Goal: Information Seeking & Learning: Find specific page/section

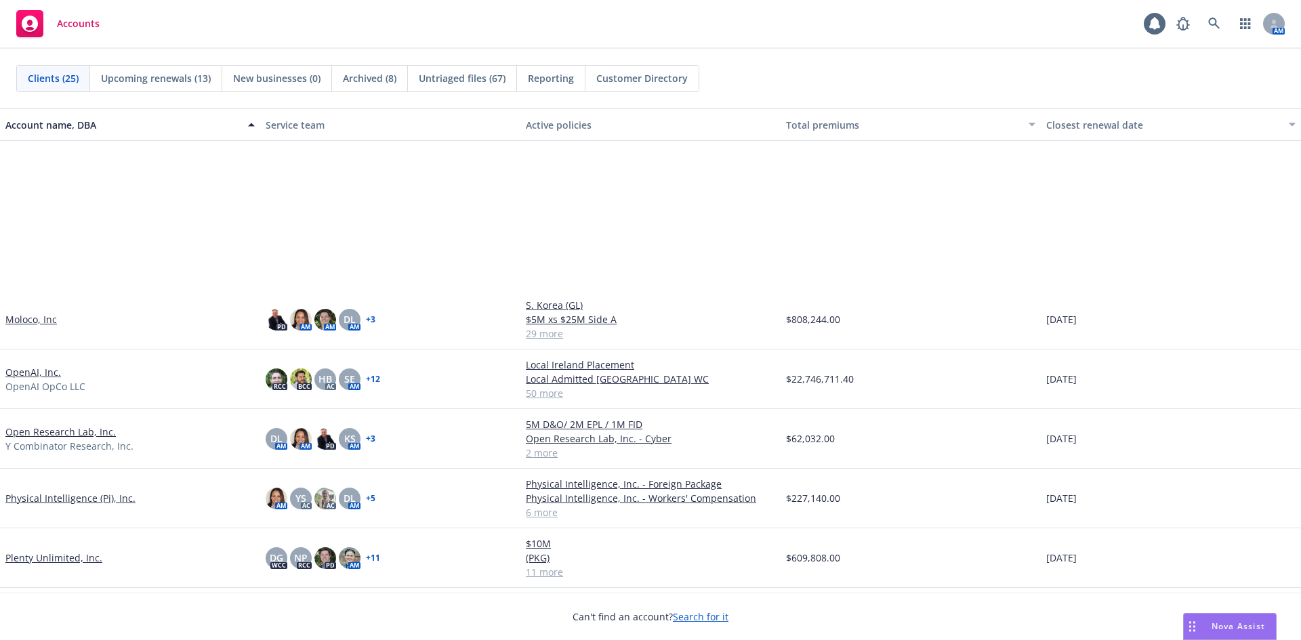
scroll to position [542, 0]
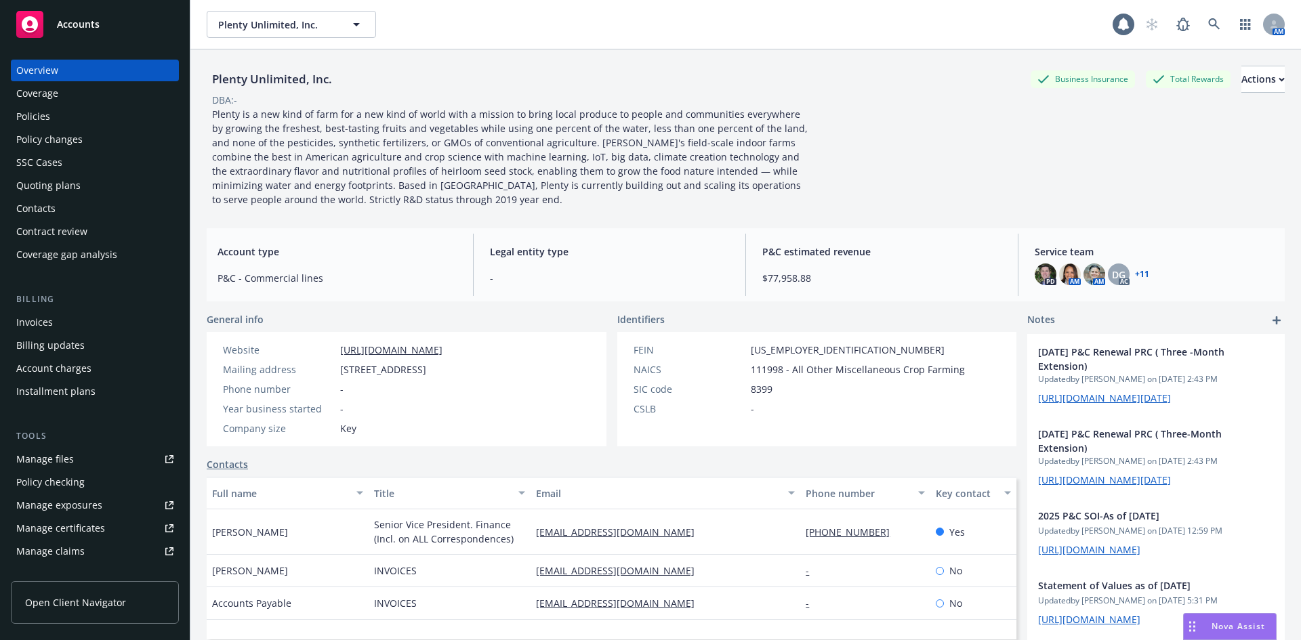
click at [76, 450] on link "Manage files" at bounding box center [95, 460] width 168 height 22
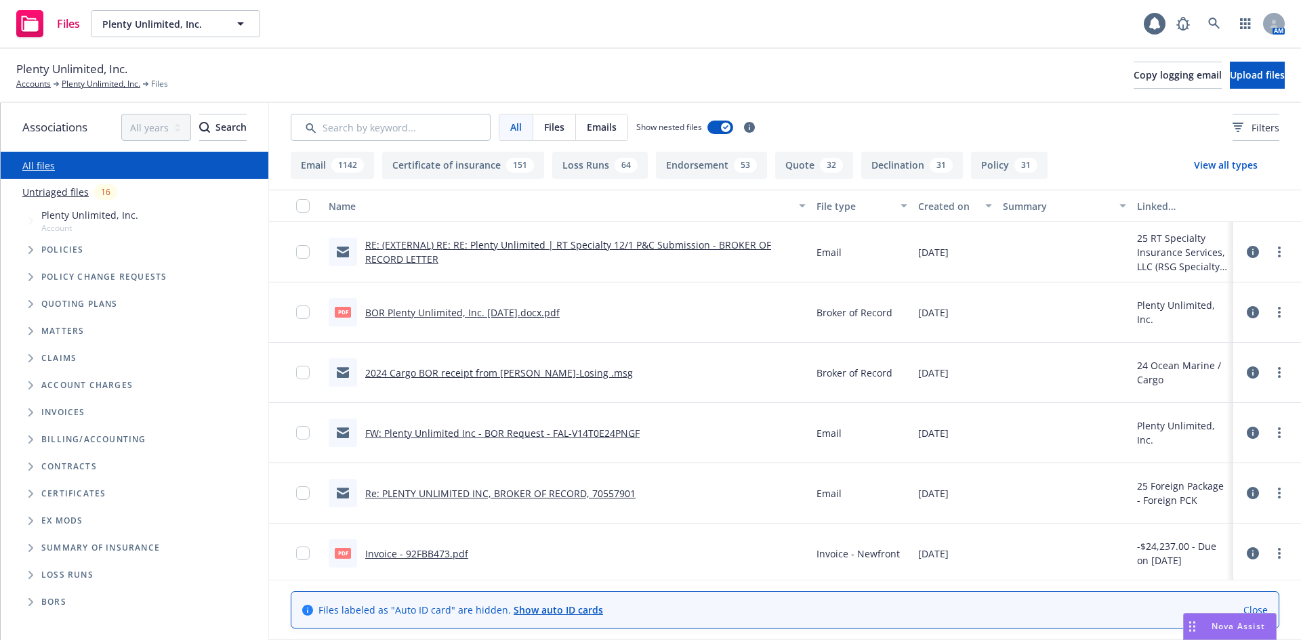
click at [497, 314] on link "BOR Plenty Unlimited, Inc. 8.28.2025.docx.pdf" at bounding box center [462, 312] width 195 height 13
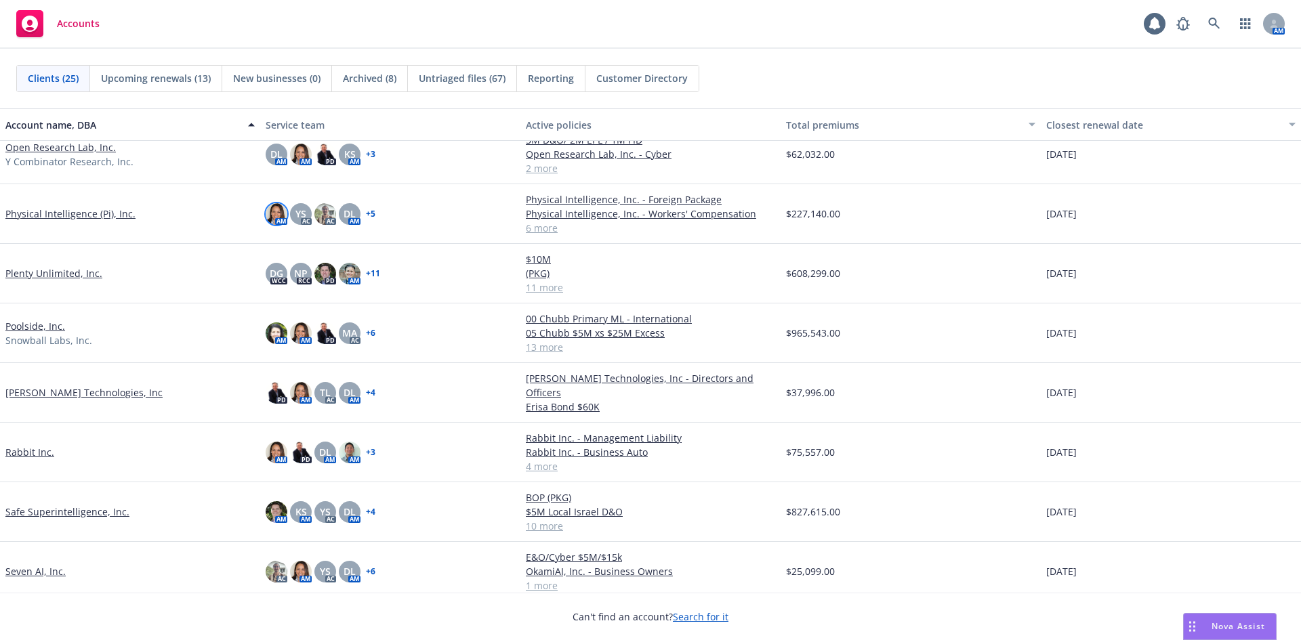
scroll to position [540, 0]
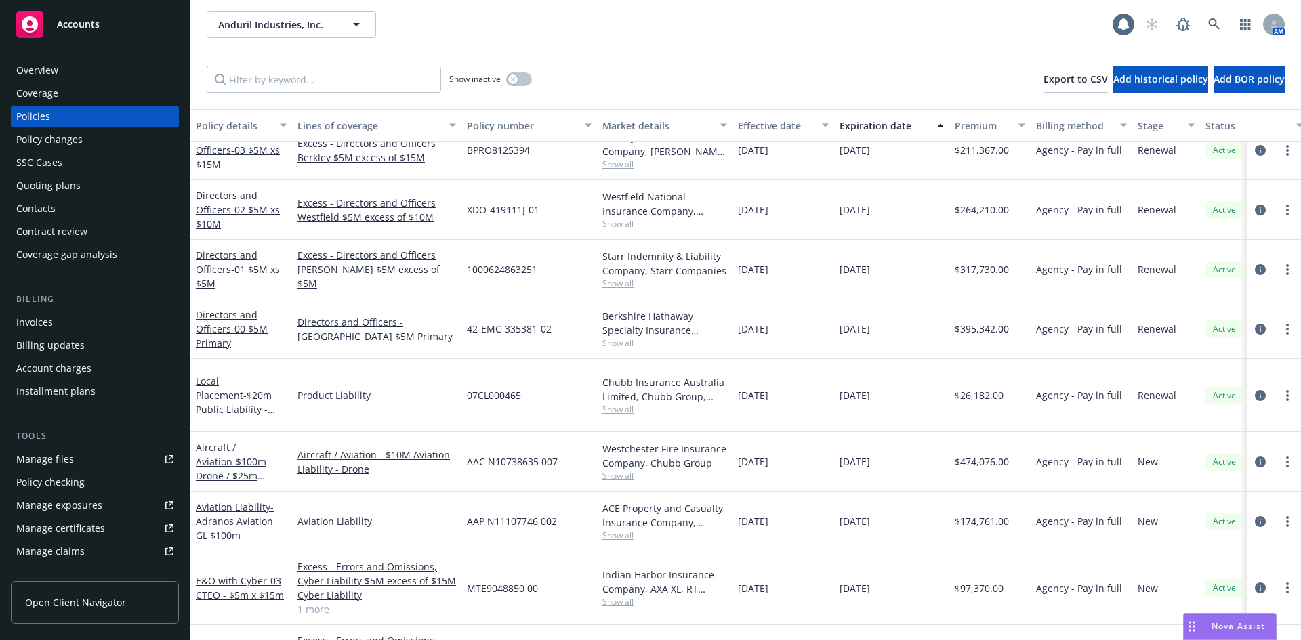
scroll to position [1599, 0]
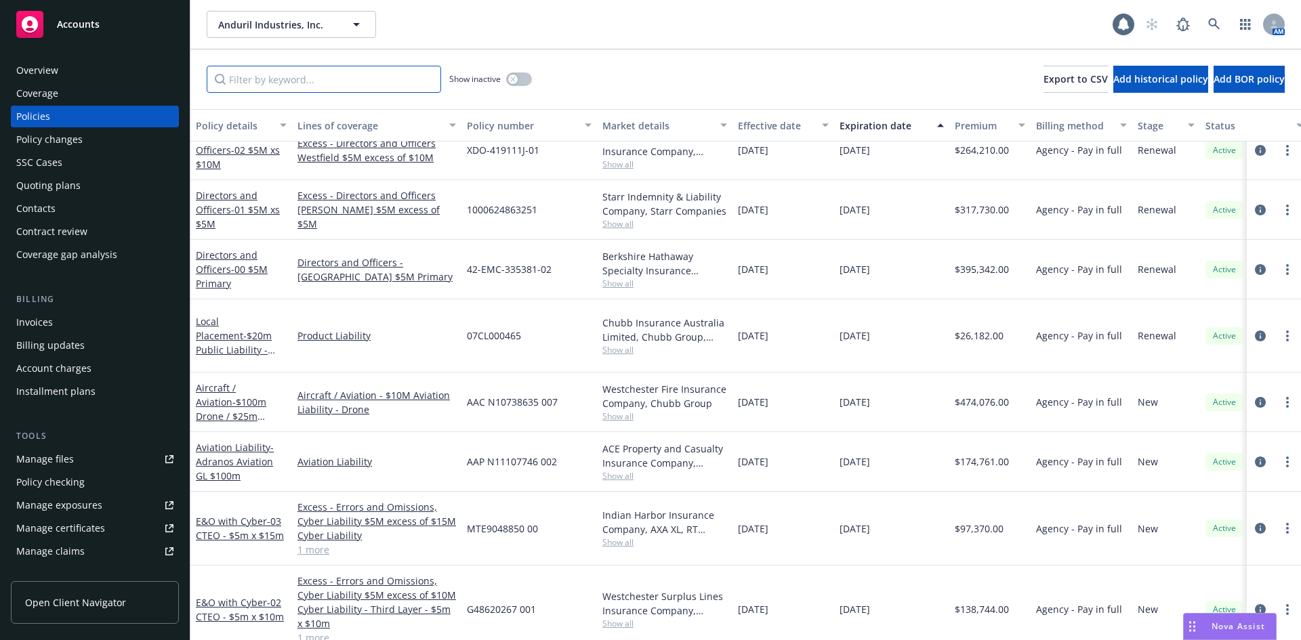
click at [335, 83] on input "Filter by keyword..." at bounding box center [324, 79] width 234 height 27
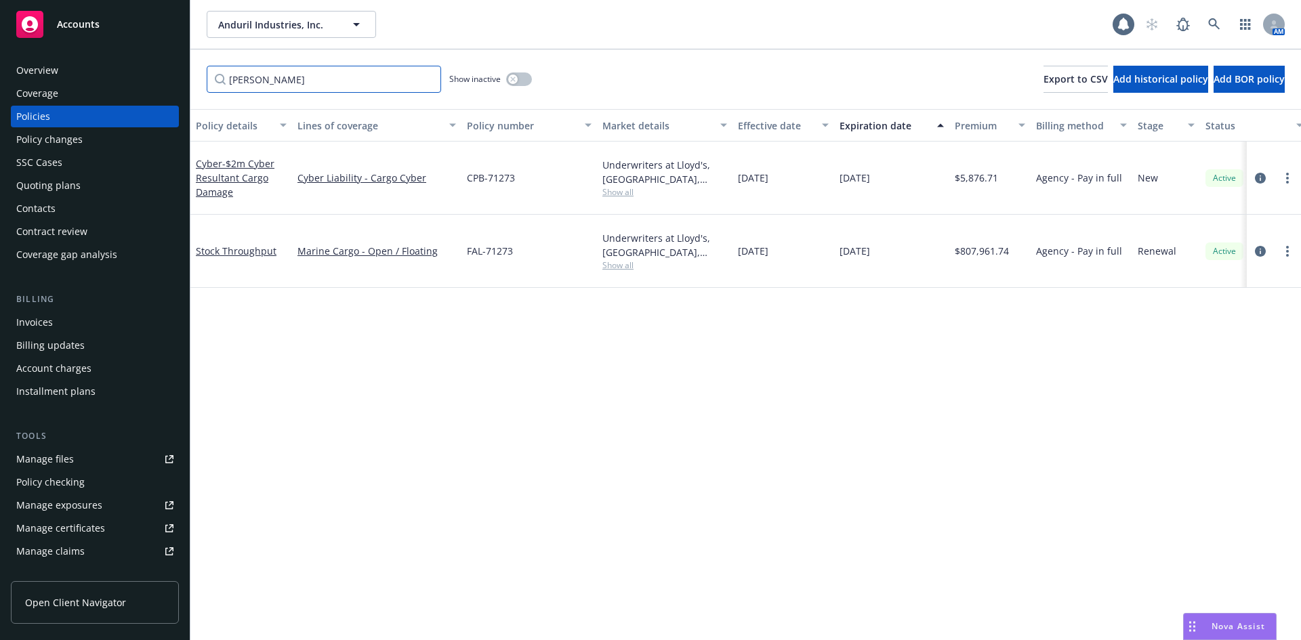
scroll to position [0, 0]
type input "[PERSON_NAME]"
click at [226, 245] on link "Stock Throughput" at bounding box center [236, 251] width 81 height 13
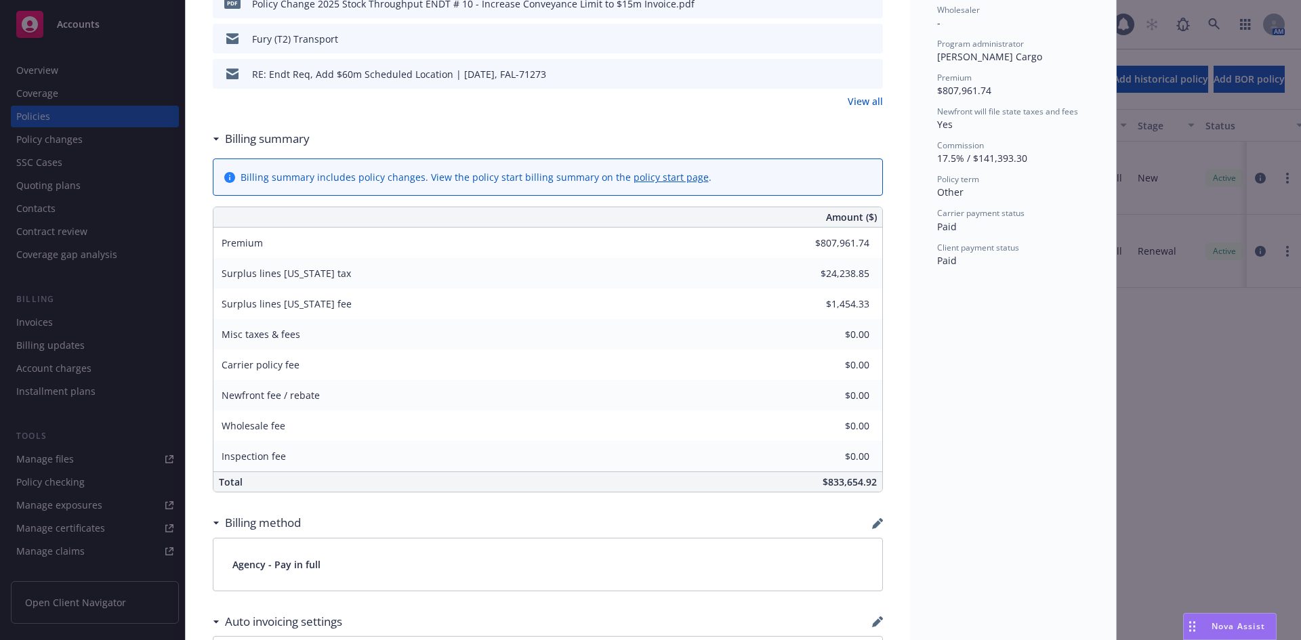
scroll to position [542, 0]
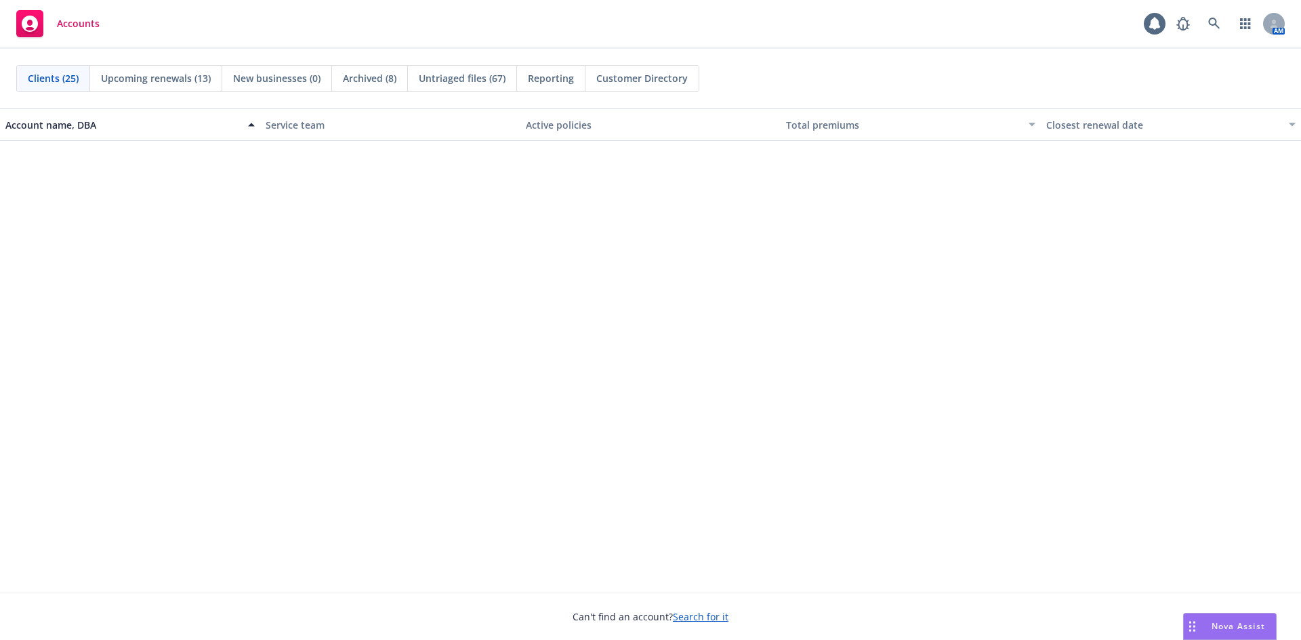
scroll to position [610, 0]
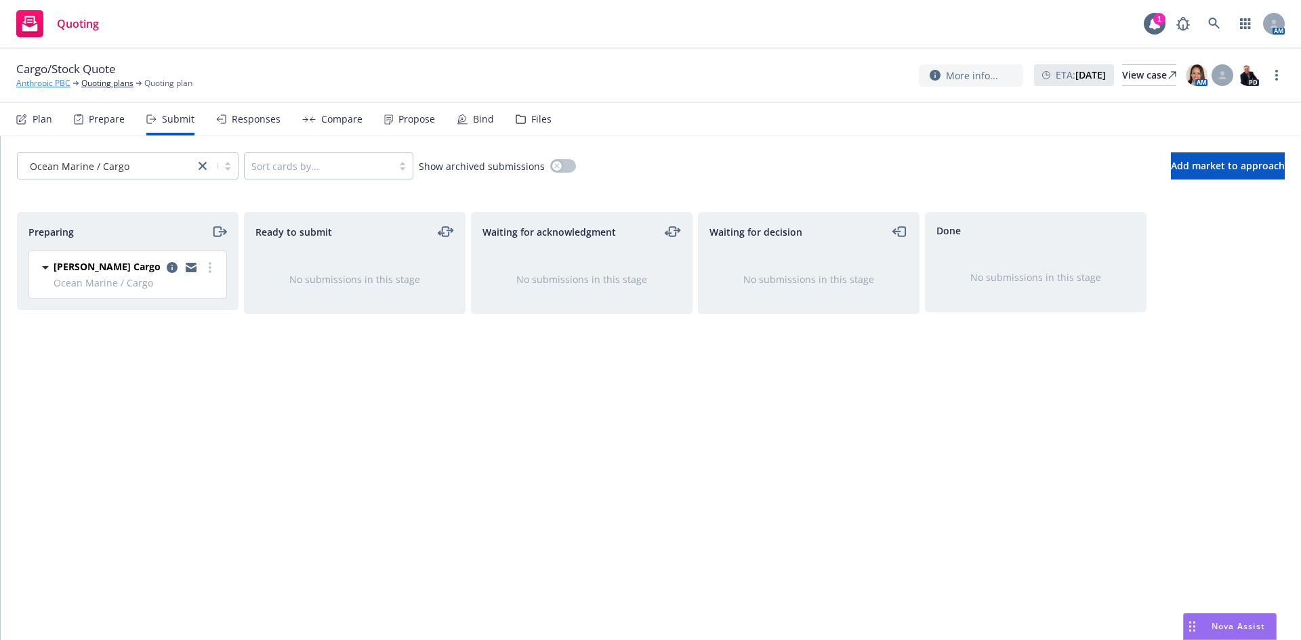
click at [46, 85] on link "Anthropic PBC" at bounding box center [43, 83] width 54 height 12
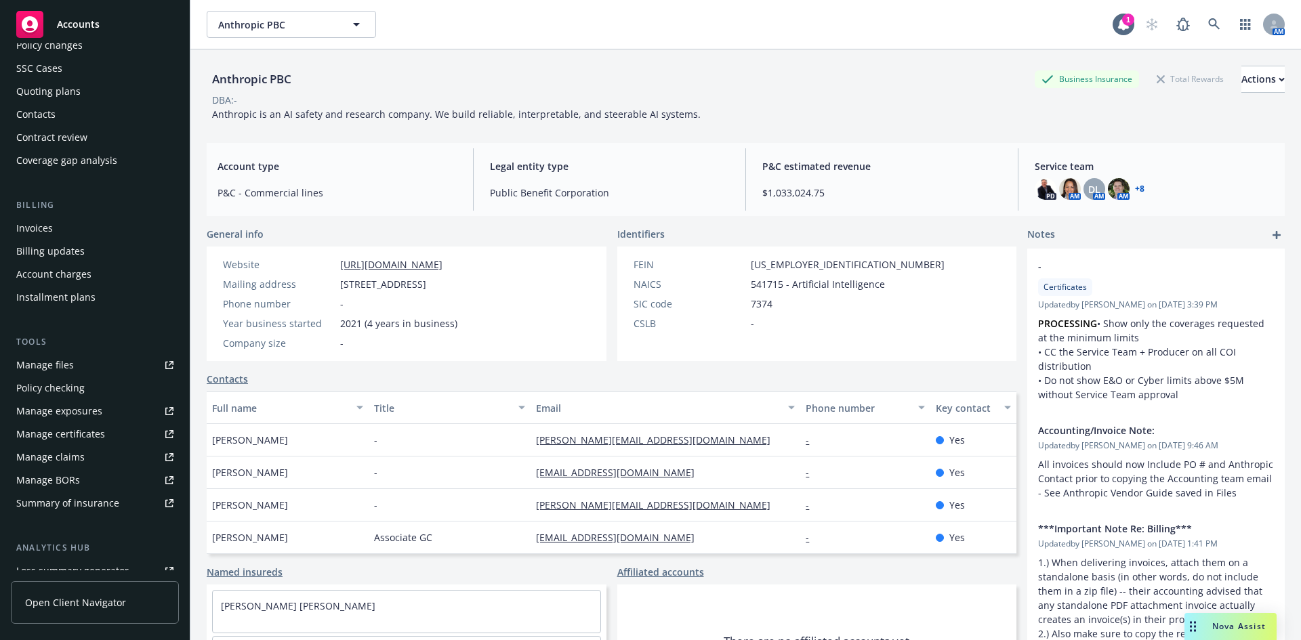
scroll to position [136, 0]
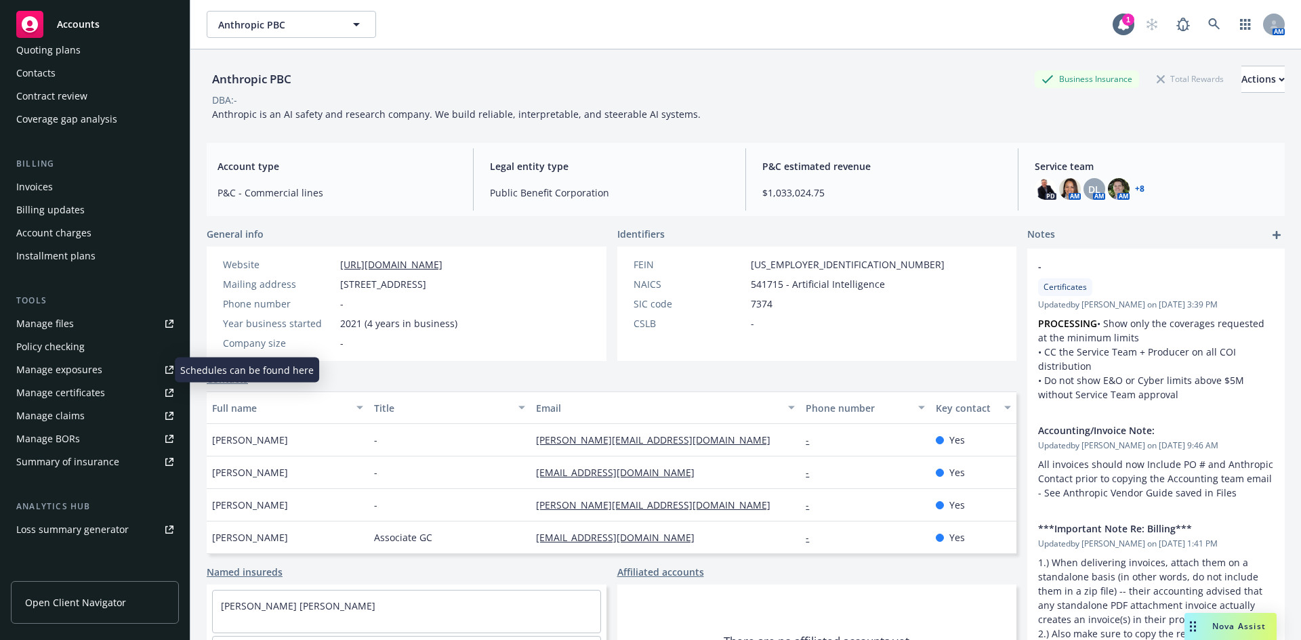
click at [96, 371] on div "Manage exposures" at bounding box center [59, 370] width 86 height 22
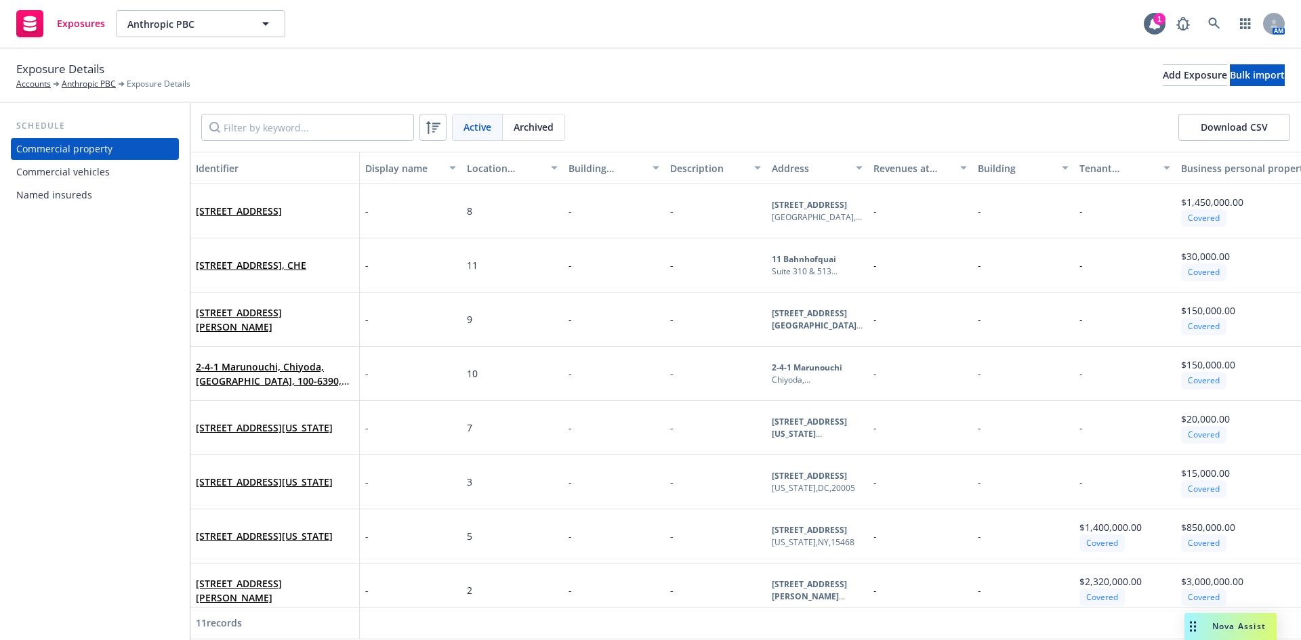
click at [41, 360] on div "Schedule Commercial property Commercial vehicles Named insureds" at bounding box center [95, 371] width 190 height 537
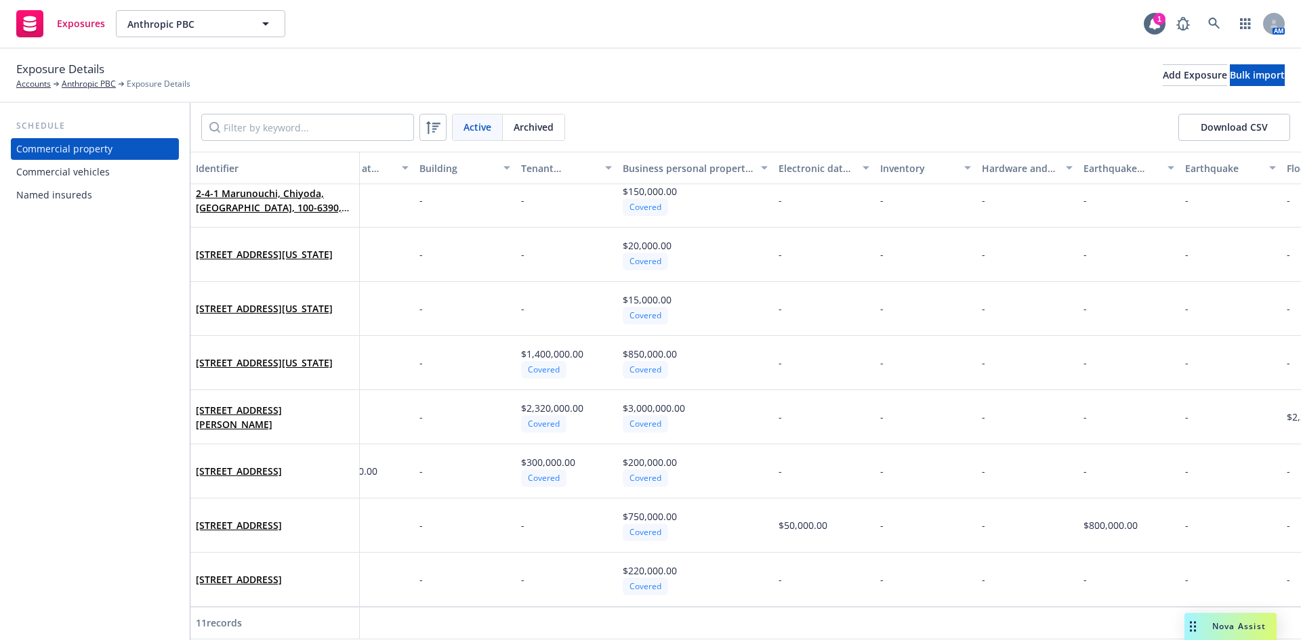
scroll to position [184, 0]
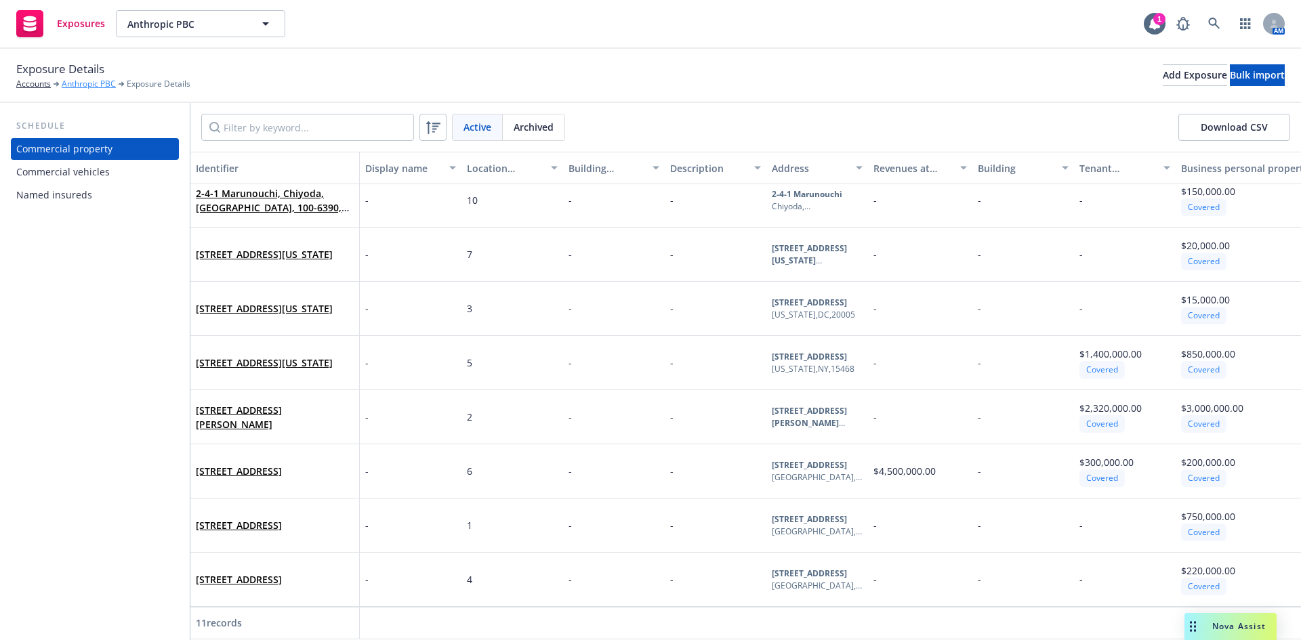
click at [90, 83] on link "Anthropic PBC" at bounding box center [89, 84] width 54 height 12
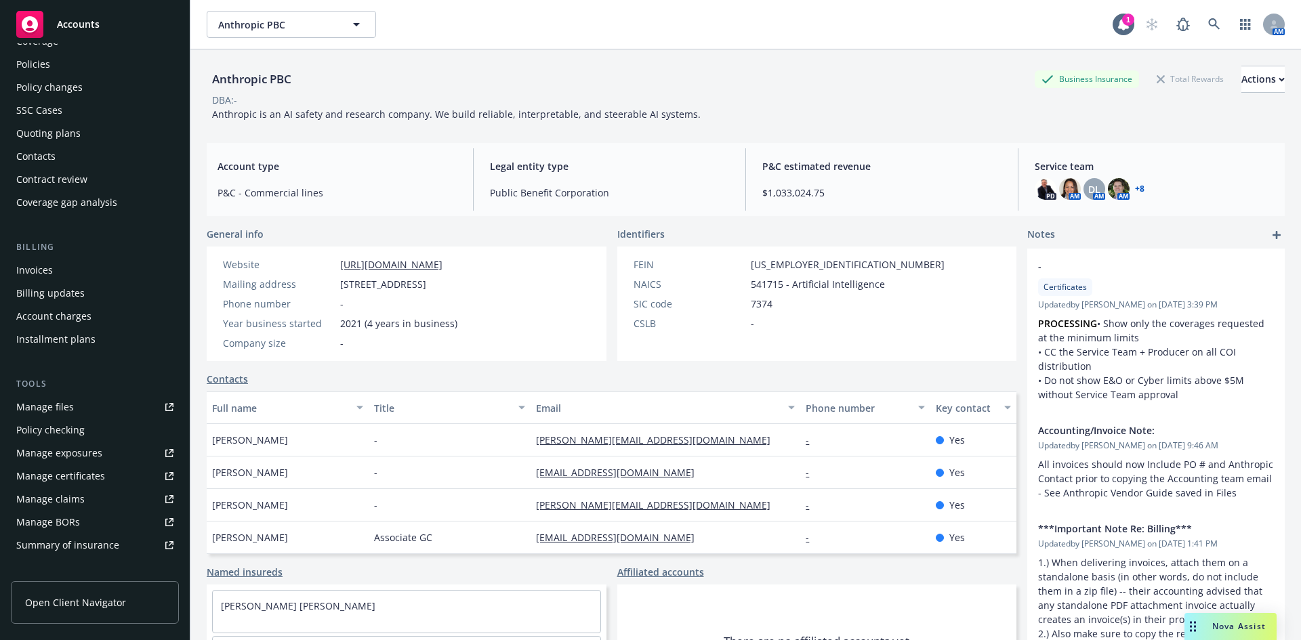
scroll to position [68, 0]
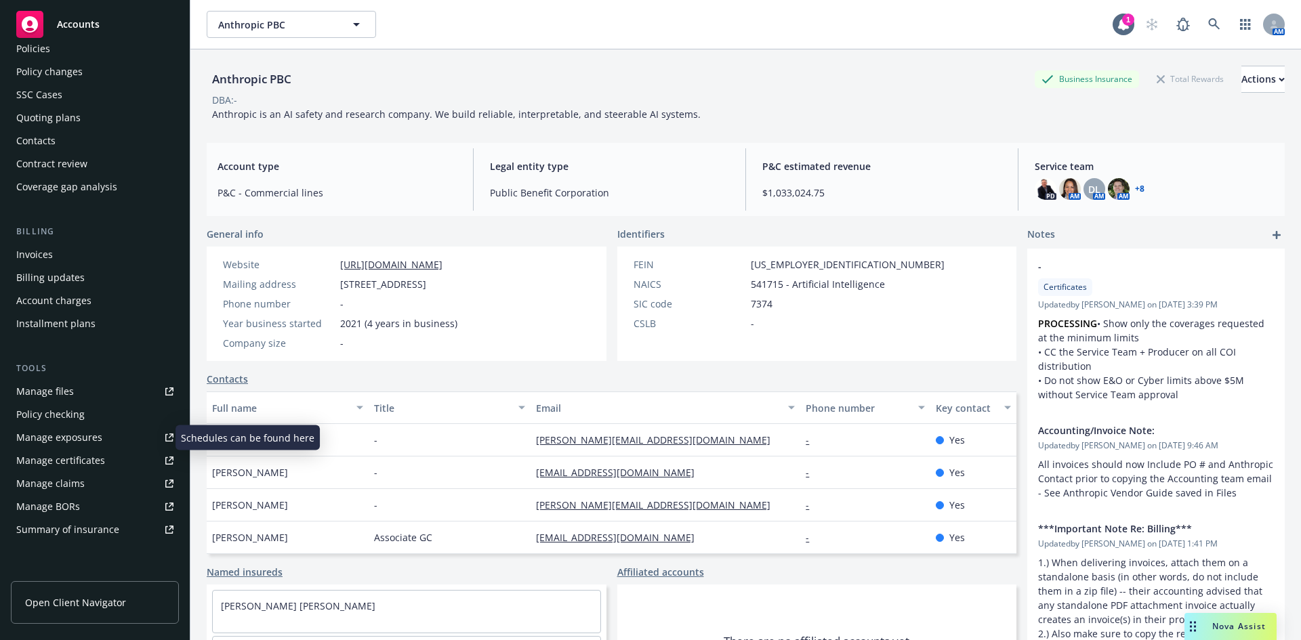
click at [97, 430] on div "Manage exposures" at bounding box center [59, 438] width 86 height 22
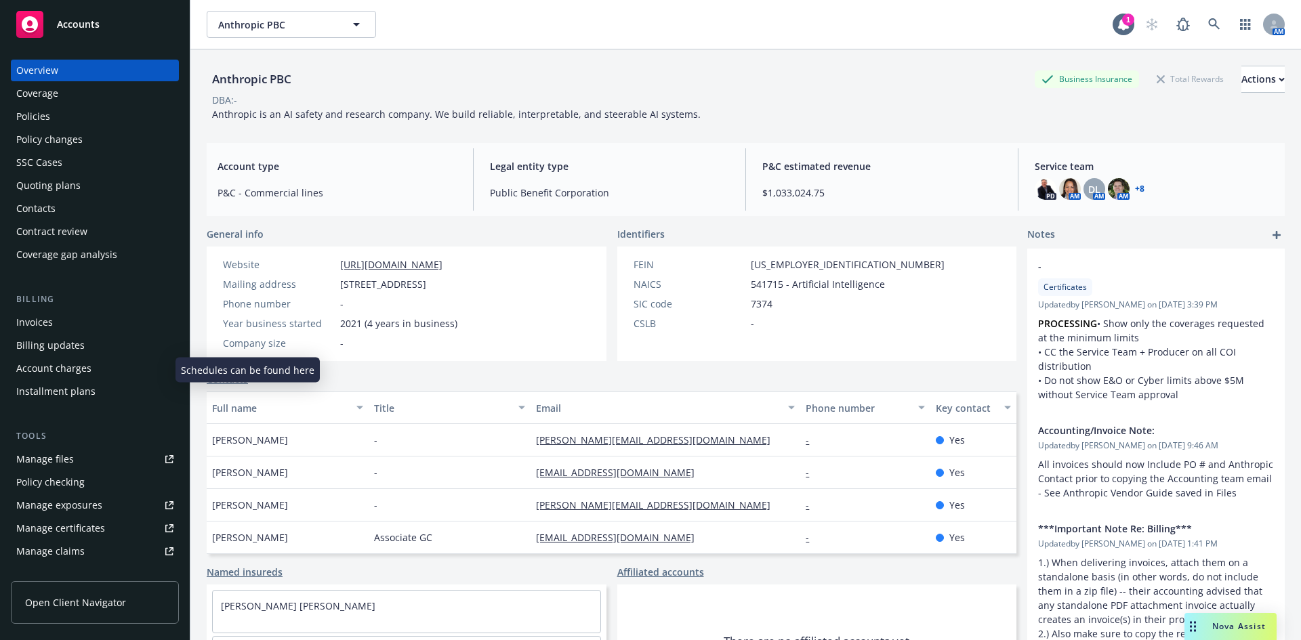
scroll to position [136, 0]
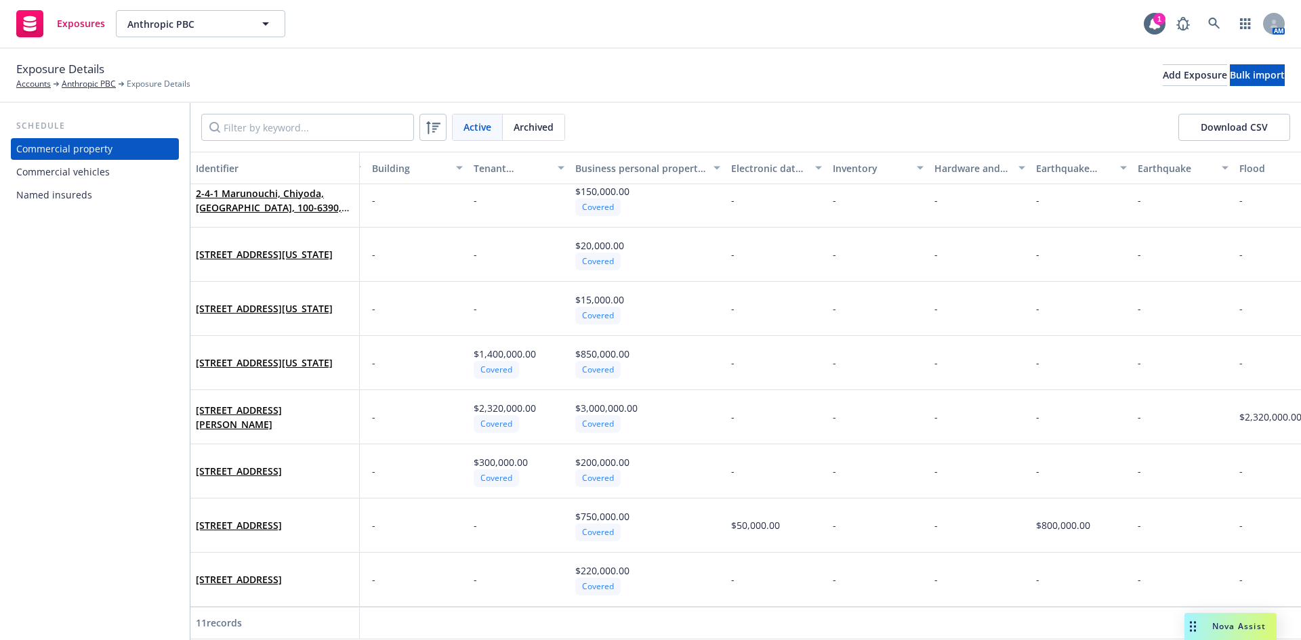
scroll to position [184, 606]
